Goal: Information Seeking & Learning: Learn about a topic

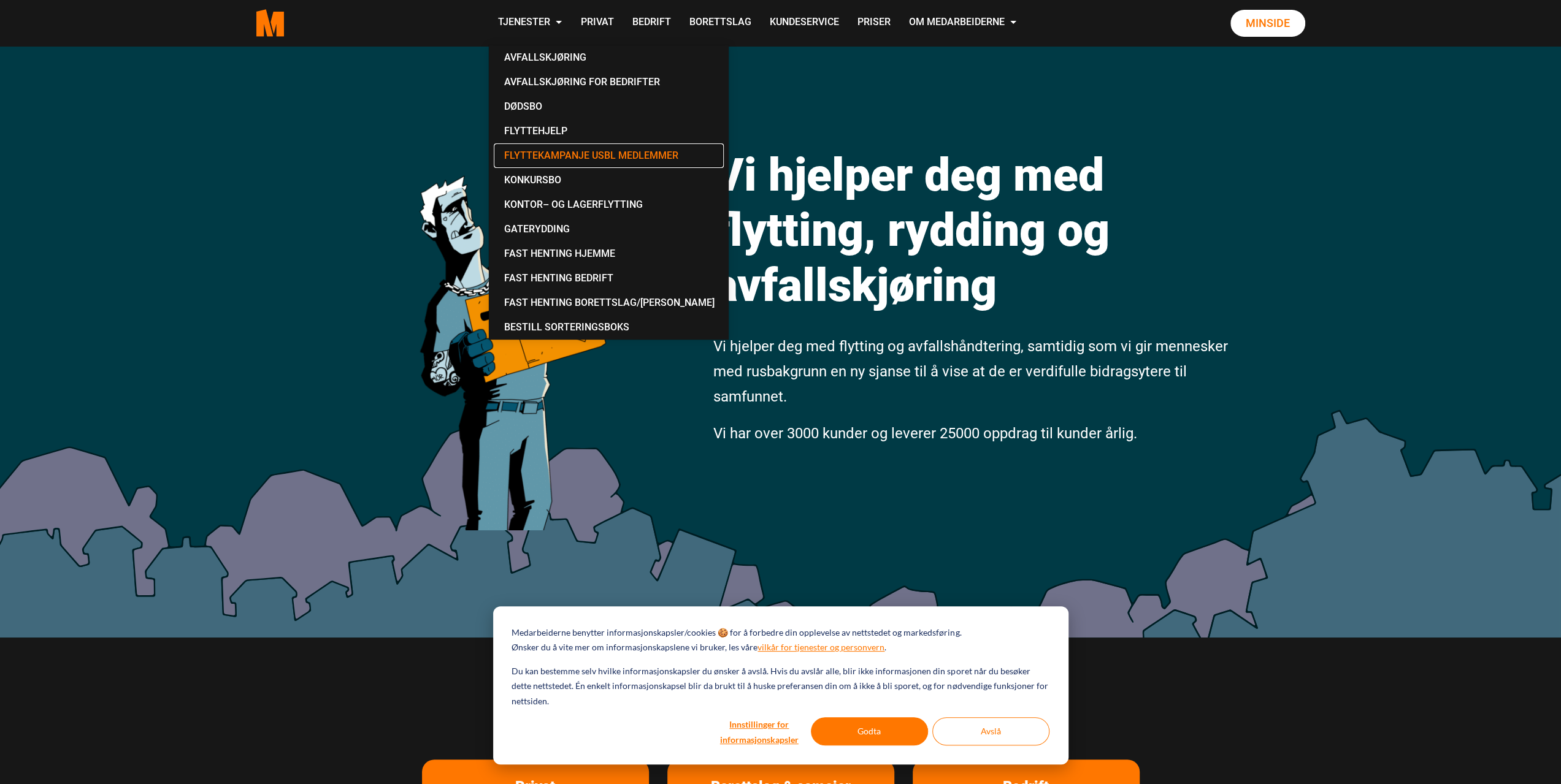
click at [621, 158] on link "Flyttekampanje USBL medlemmer" at bounding box center [608, 155] width 230 height 24
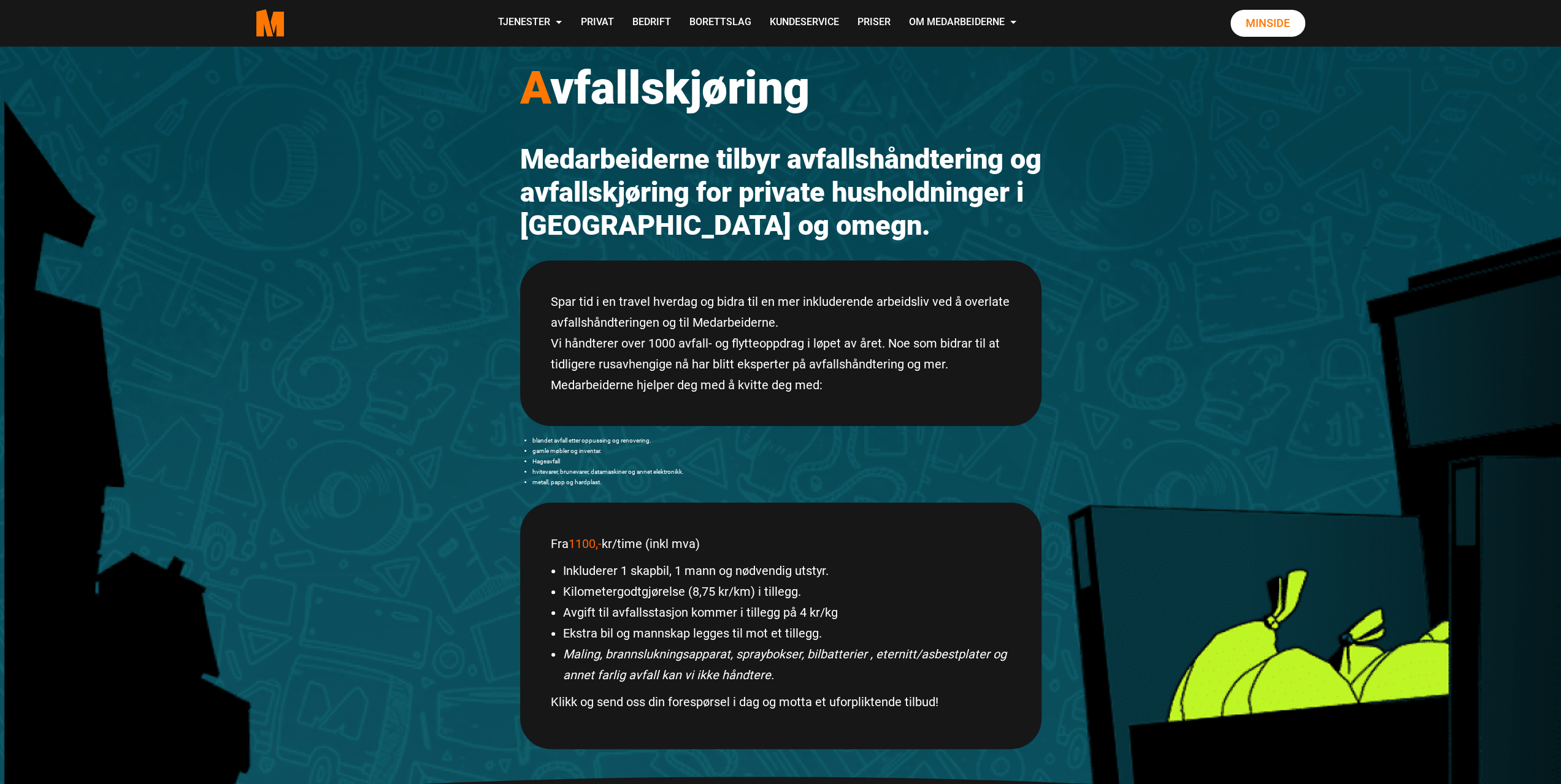
scroll to position [122, 0]
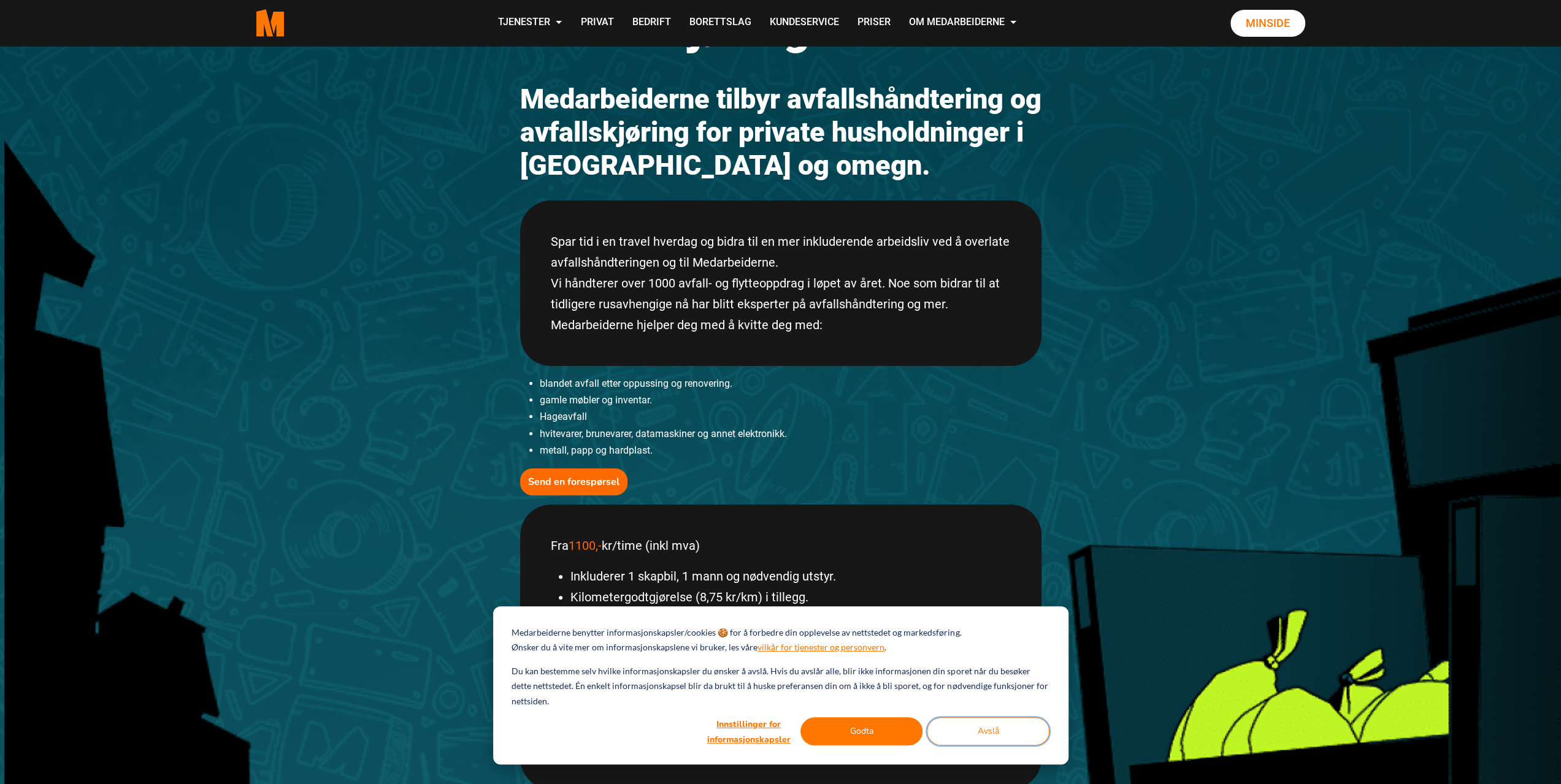
click at [950, 727] on button "Avslå" at bounding box center [988, 731] width 122 height 28
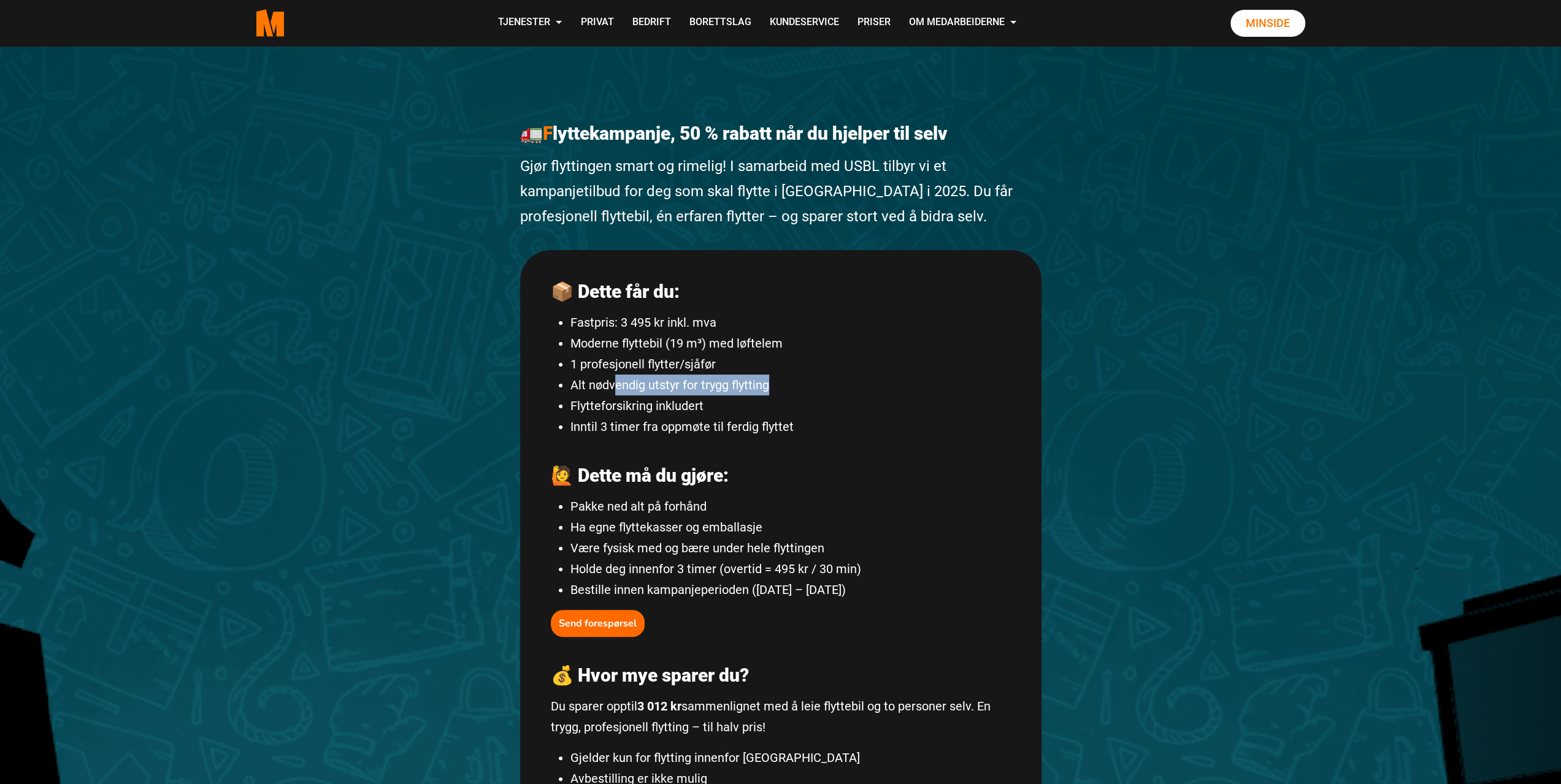
drag, startPoint x: 645, startPoint y: 384, endPoint x: 792, endPoint y: 388, distance: 147.1
click at [792, 388] on li "Alt nødvendig utstyr for trygg flytting" at bounding box center [790, 384] width 440 height 21
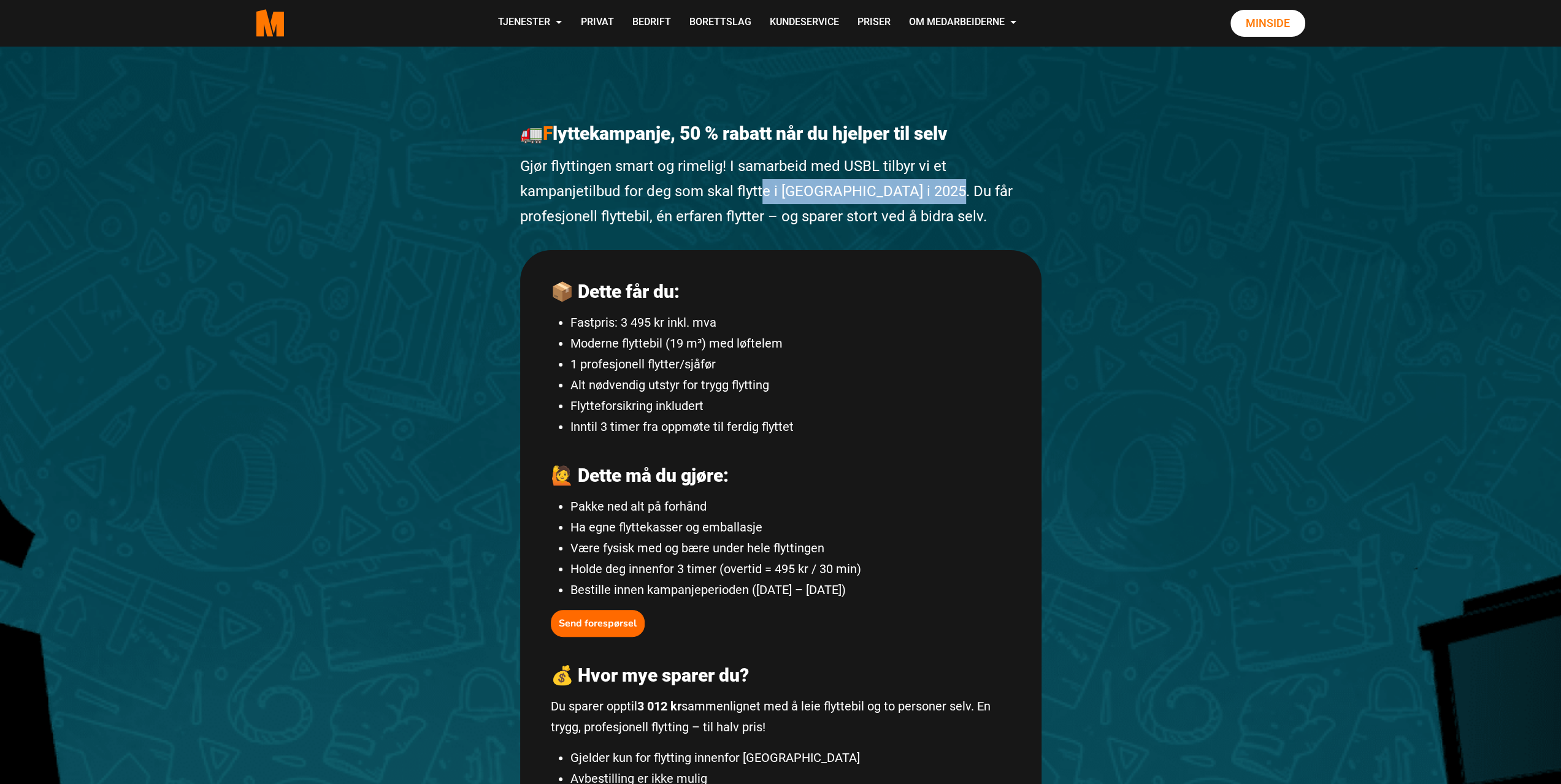
drag, startPoint x: 759, startPoint y: 199, endPoint x: 968, endPoint y: 197, distance: 209.0
click at [965, 197] on p "Gjør flyttingen smart og rimelig! I samarbeid med USBL tilbyr vi et kampanjetil…" at bounding box center [780, 191] width 521 height 75
click at [1014, 199] on p "Gjør flyttingen smart og rimelig! I samarbeid med USBL tilbyr vi et kampanjetil…" at bounding box center [780, 191] width 521 height 75
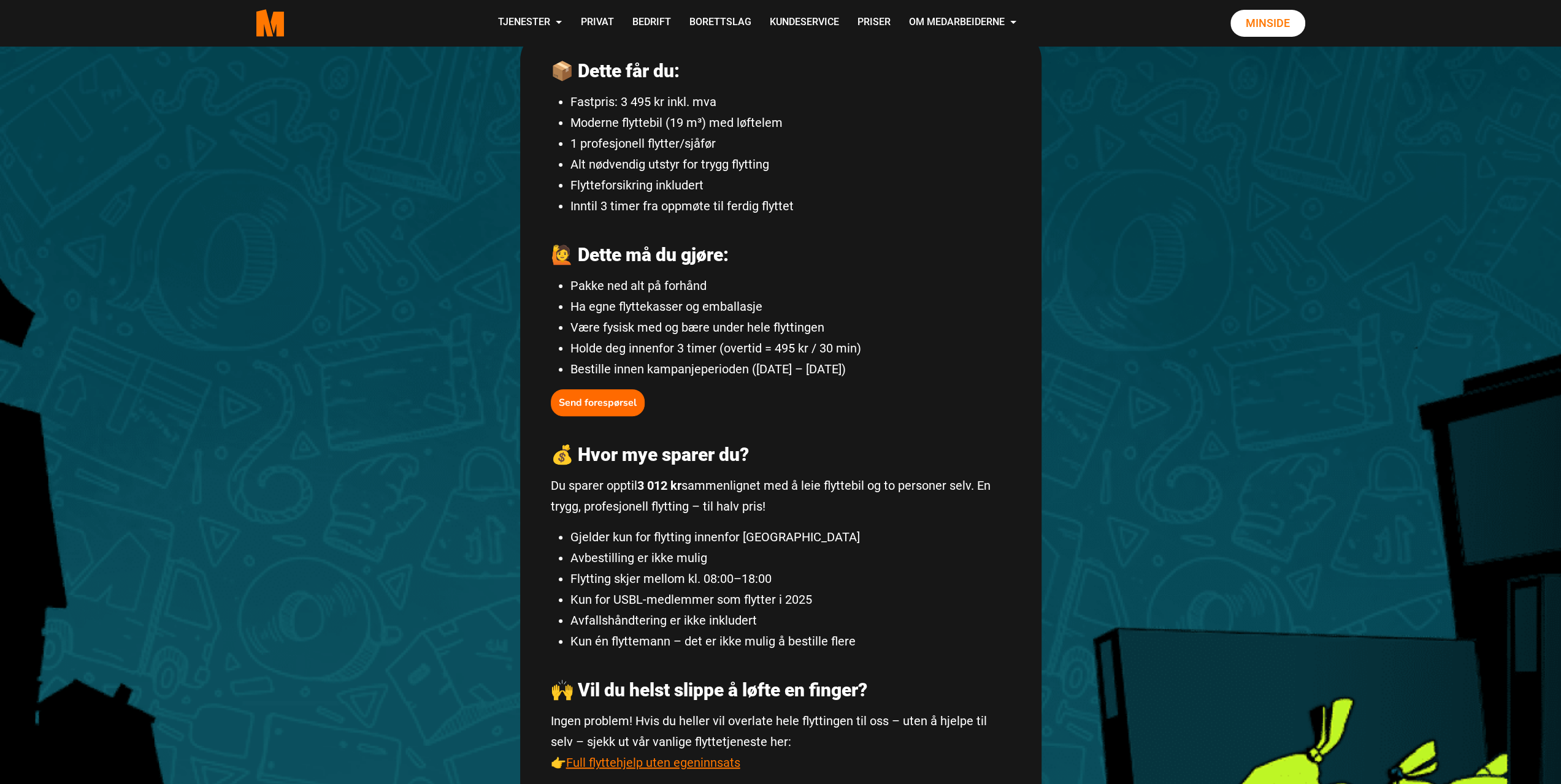
scroll to position [245, 0]
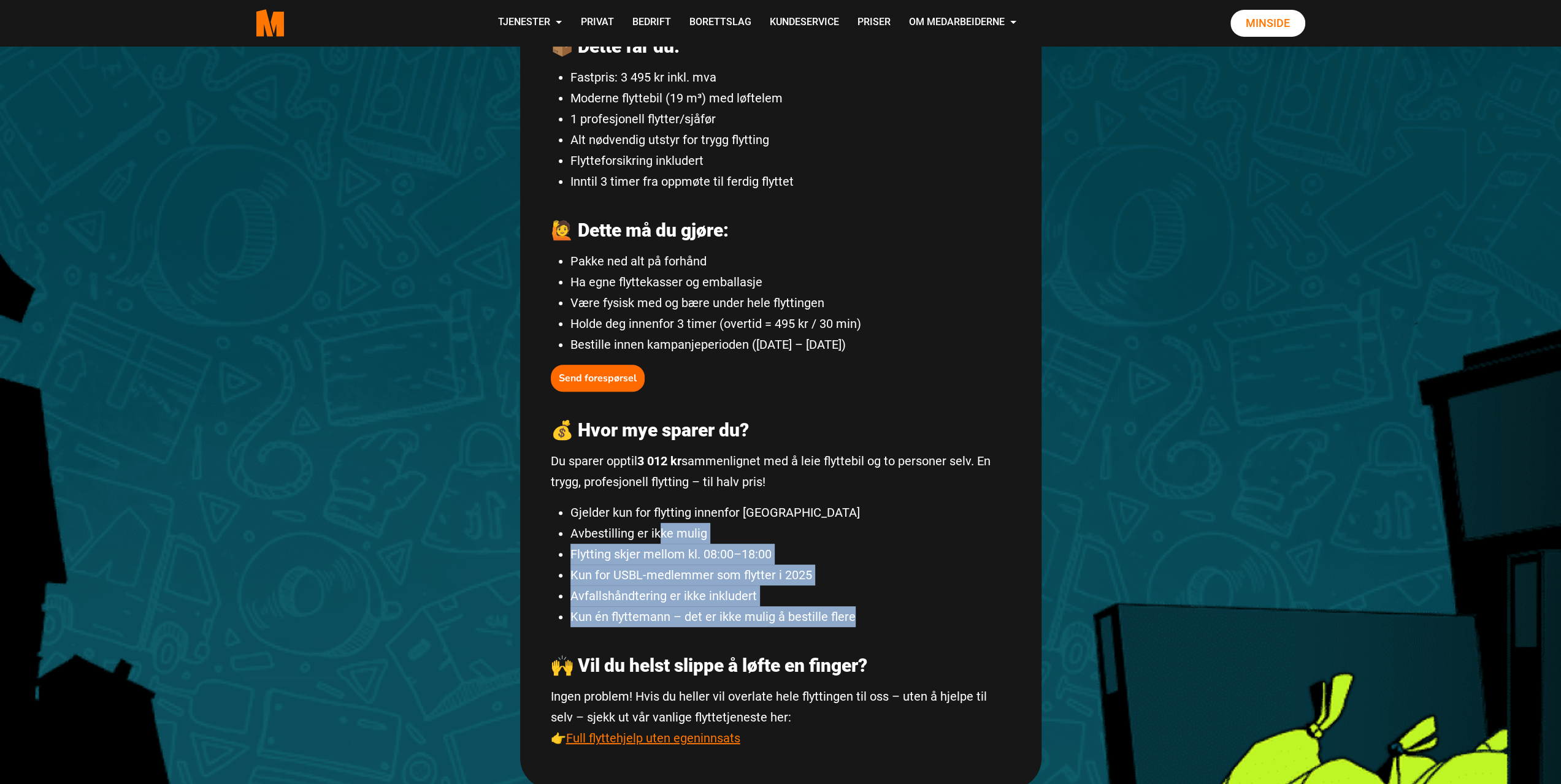
drag, startPoint x: 658, startPoint y: 530, endPoint x: 854, endPoint y: 619, distance: 215.3
click at [854, 619] on ul "Gjelder kun for flytting innenfor [GEOGRAPHIC_DATA] Avbestilling er ikke mulig …" at bounding box center [780, 565] width 460 height 125
click at [854, 619] on li "Kun én flyttemann – det er ikke mulig å bestille flere" at bounding box center [790, 616] width 440 height 21
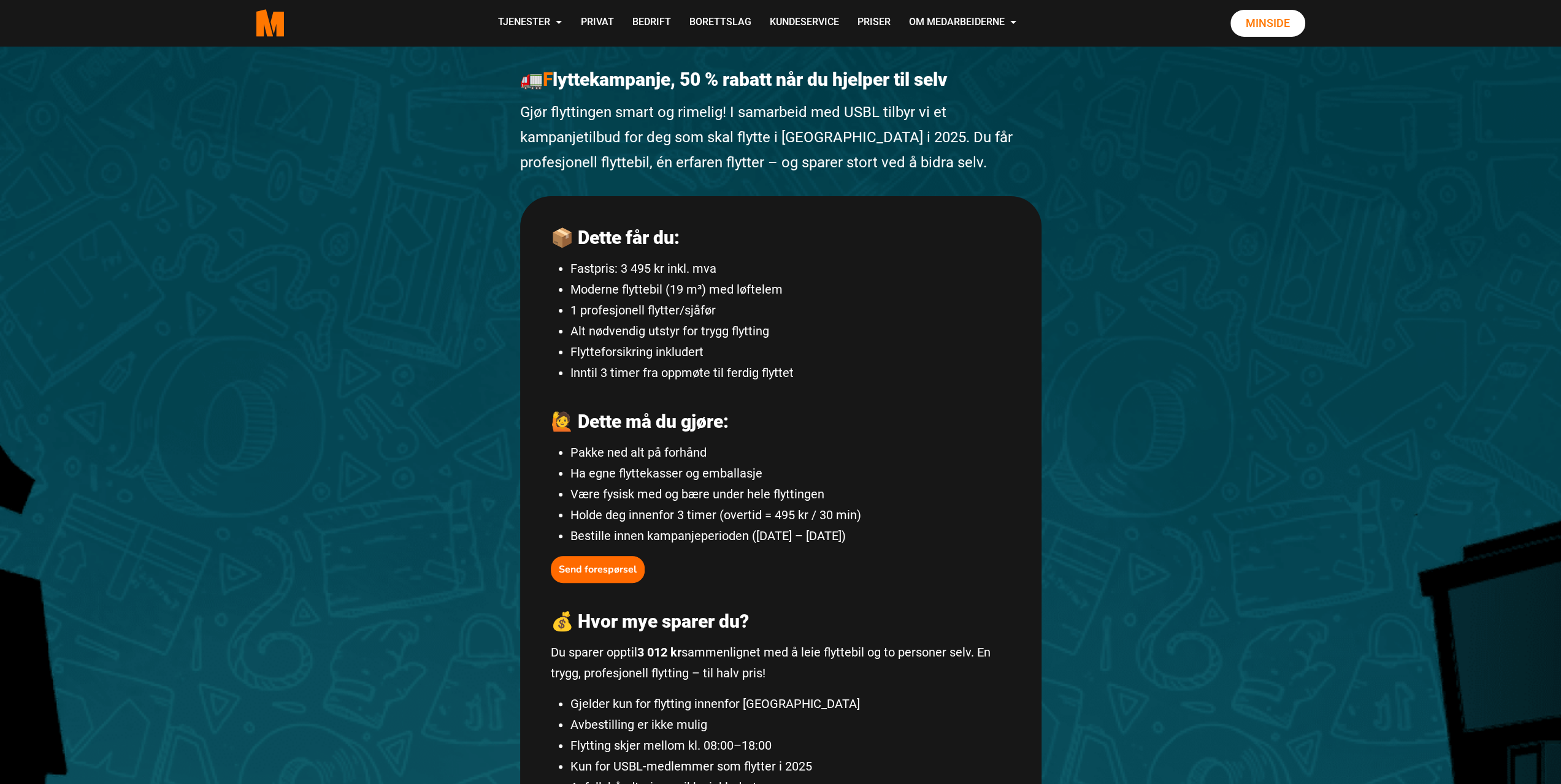
scroll to position [184, 0]
